Goal: Information Seeking & Learning: Learn about a topic

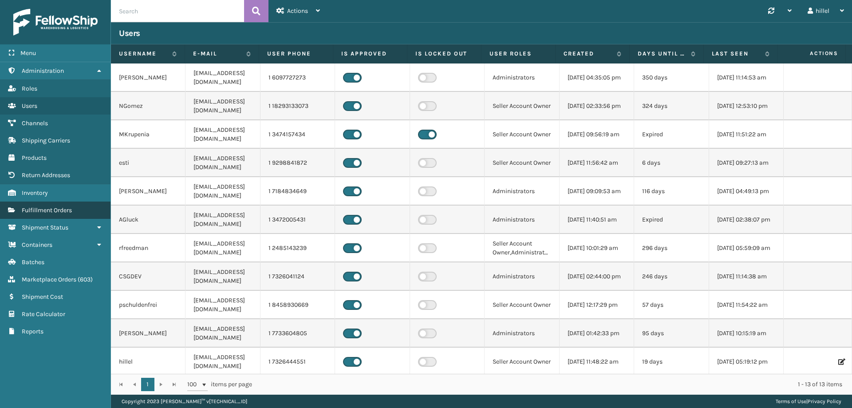
click at [63, 205] on link "Fulfillment Orders" at bounding box center [55, 210] width 111 height 17
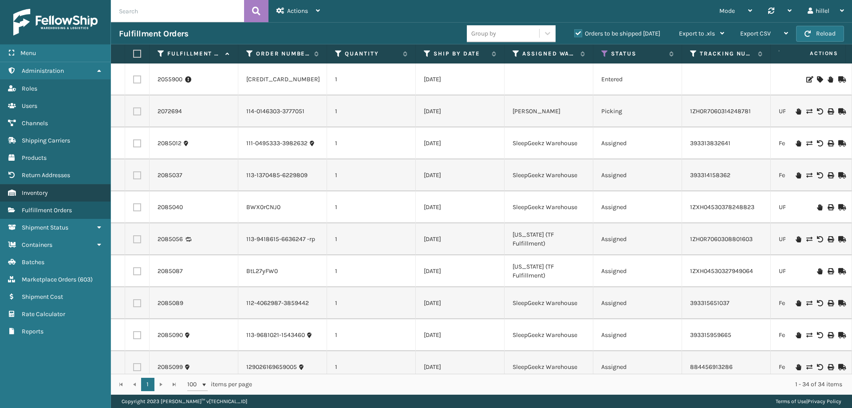
click at [67, 187] on link "Inventory" at bounding box center [55, 192] width 111 height 17
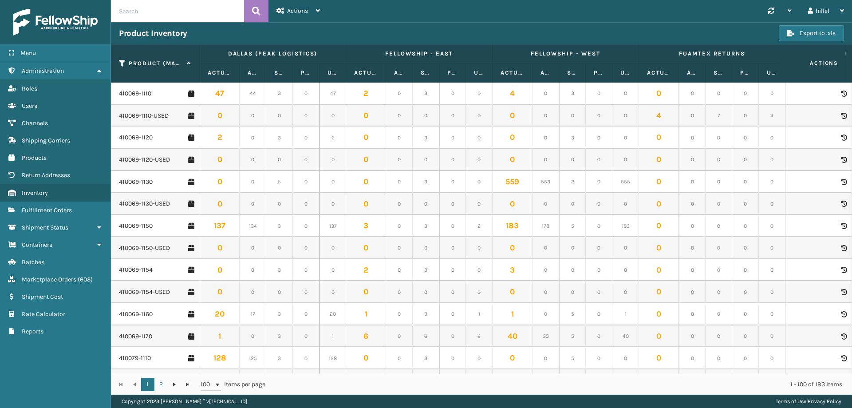
click at [162, 19] on input "text" at bounding box center [177, 11] width 133 height 22
type input "410168-8060"
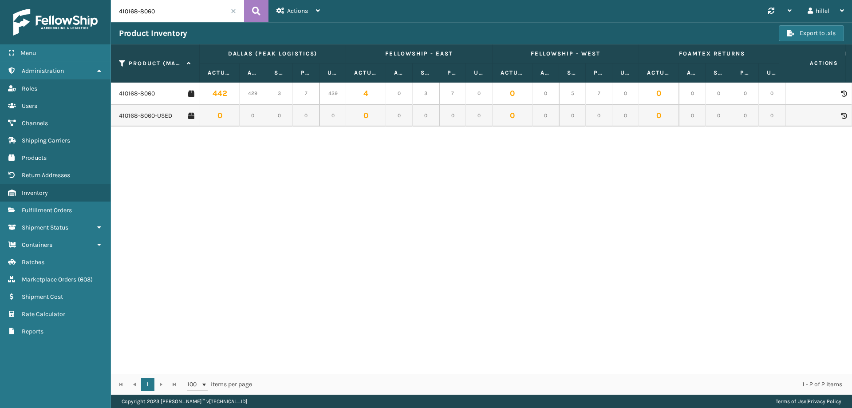
click at [157, 91] on div "410168-8060" at bounding box center [156, 93] width 75 height 9
click at [153, 91] on link "410168-8060" at bounding box center [137, 93] width 36 height 9
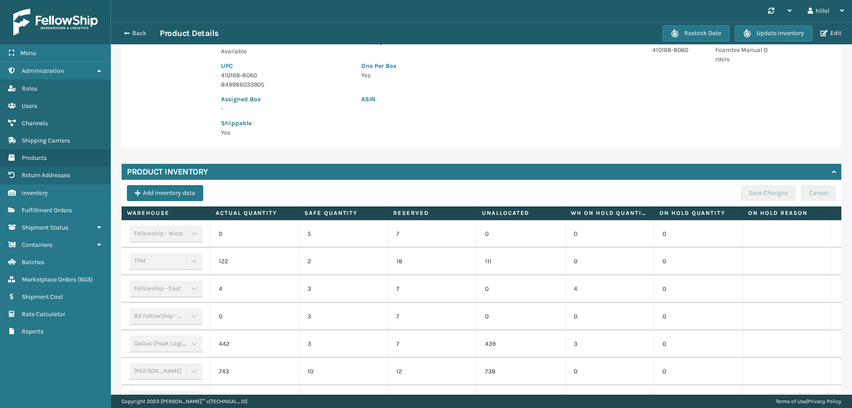
scroll to position [256, 0]
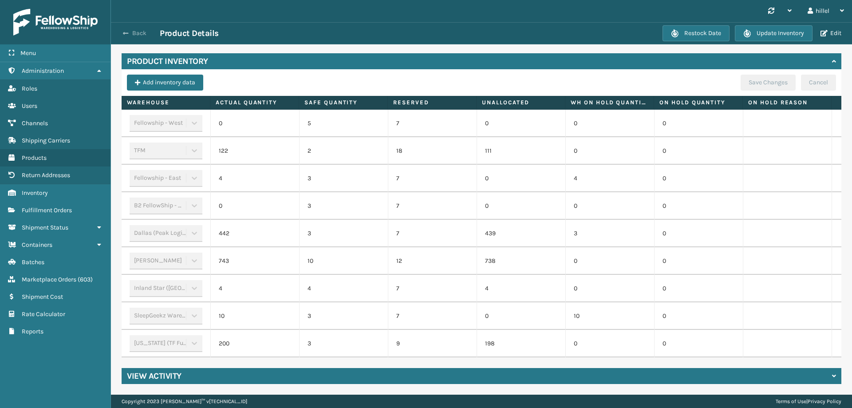
click at [127, 35] on span "button" at bounding box center [125, 33] width 5 height 6
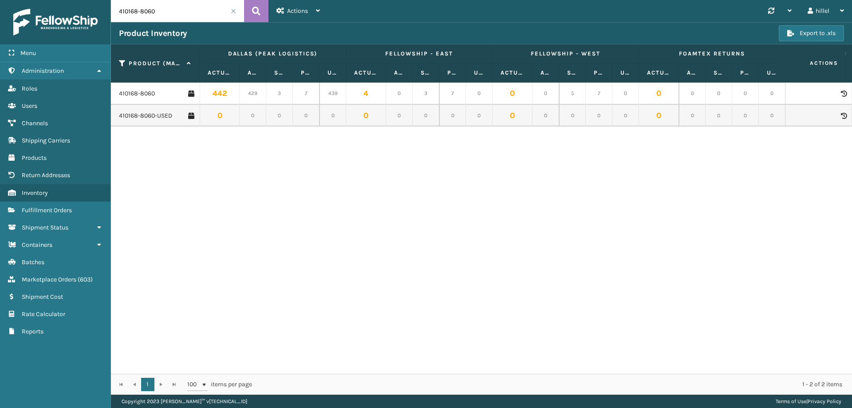
drag, startPoint x: 178, startPoint y: 13, endPoint x: 115, endPoint y: 18, distance: 62.8
click at [115, 18] on input "410168-8060" at bounding box center [177, 11] width 133 height 22
type input "410079-1160"
click at [142, 94] on link "410079-1160" at bounding box center [135, 93] width 33 height 9
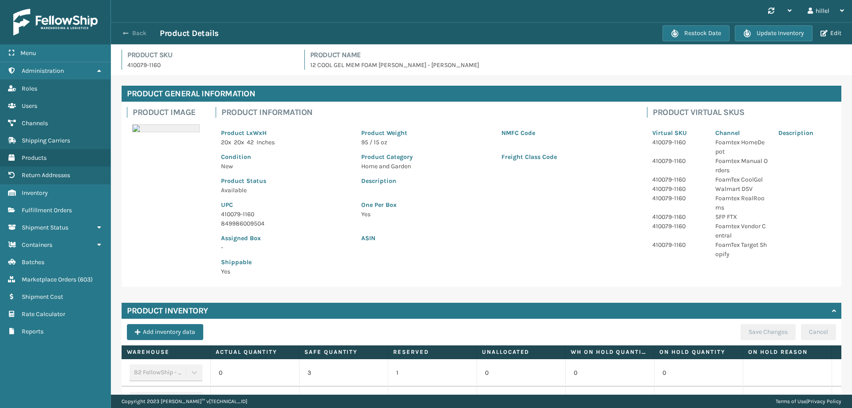
click at [123, 32] on button "Back" at bounding box center [139, 33] width 41 height 8
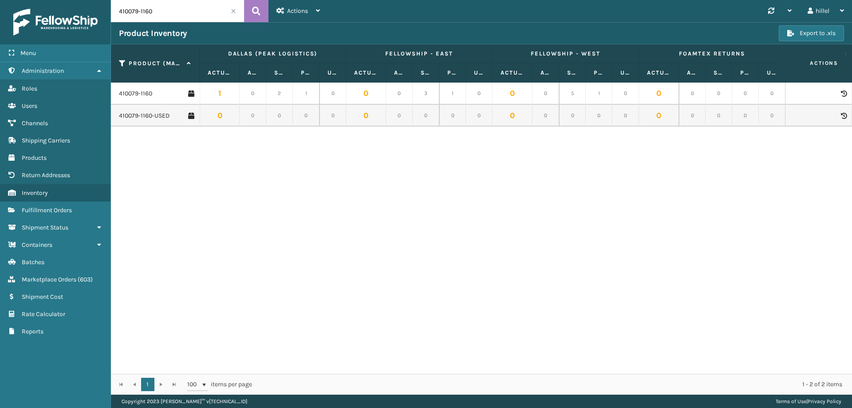
drag, startPoint x: 170, startPoint y: 15, endPoint x: 112, endPoint y: 16, distance: 57.3
click at [112, 16] on input "410079-1160" at bounding box center [177, 11] width 133 height 22
type input "410168-8050"
click at [133, 95] on link "410168-8050" at bounding box center [137, 93] width 36 height 9
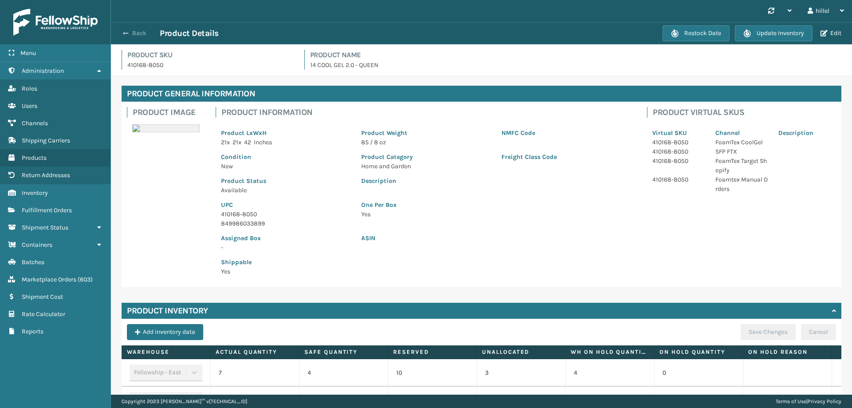
click at [123, 35] on span "button" at bounding box center [125, 33] width 5 height 6
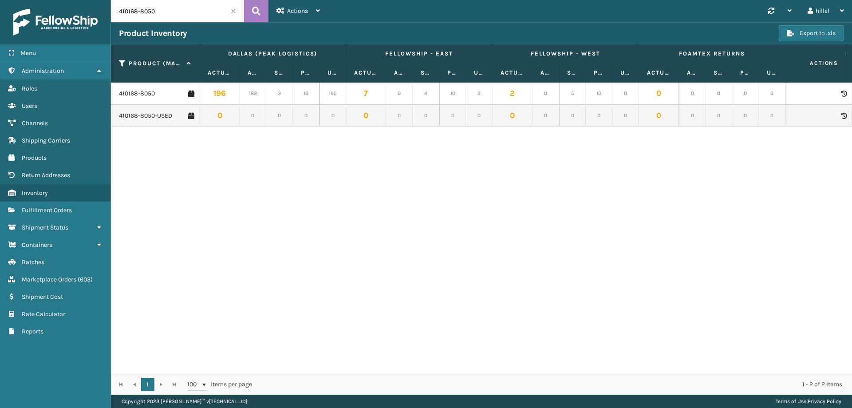
click at [235, 12] on span at bounding box center [233, 10] width 5 height 5
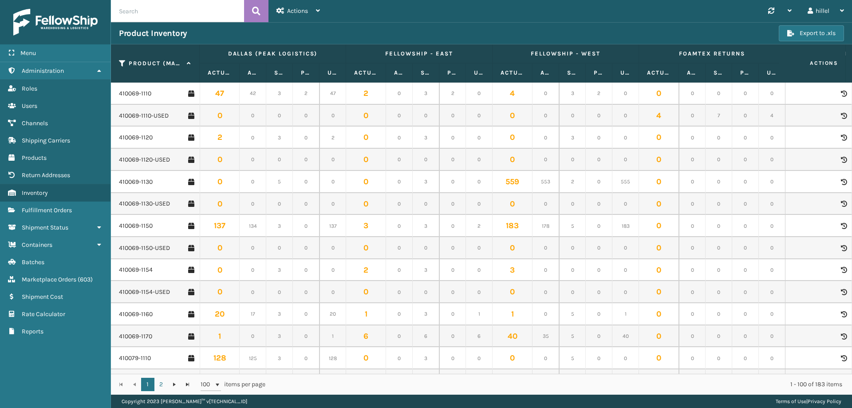
click at [175, 9] on input "text" at bounding box center [177, 11] width 133 height 22
